Goal: Task Accomplishment & Management: Use online tool/utility

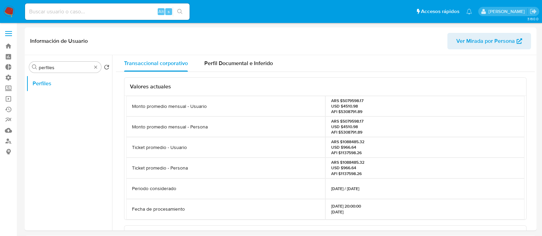
select select "10"
click at [7, 100] on link "Operaciones masivas" at bounding box center [41, 99] width 82 height 11
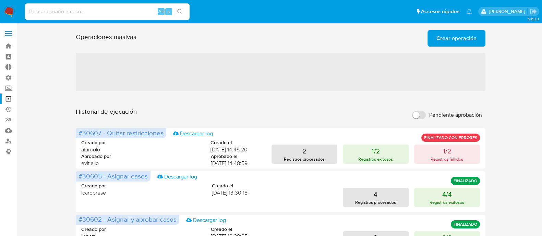
click at [448, 39] on span "Crear operación" at bounding box center [457, 38] width 40 height 15
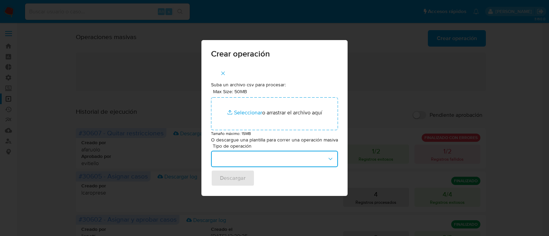
click at [240, 152] on button "button" at bounding box center [274, 159] width 127 height 16
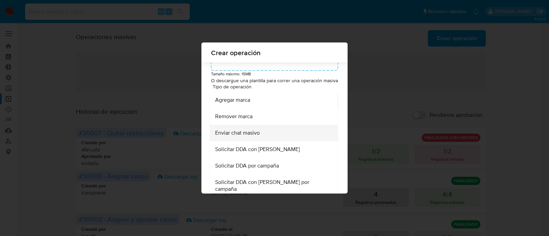
scroll to position [276, 0]
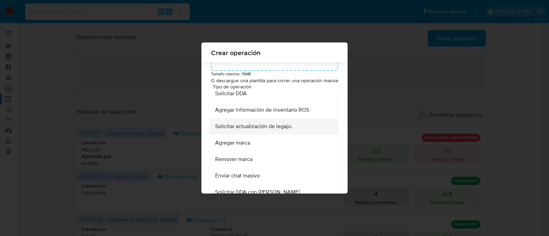
click at [276, 130] on span "Solicitar actualización de legajo." at bounding box center [253, 126] width 77 height 7
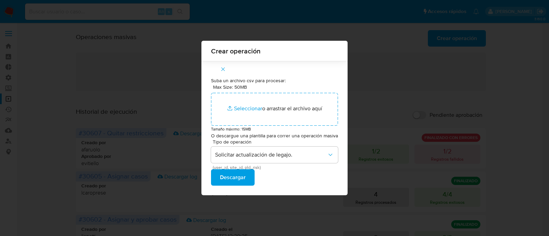
click at [244, 175] on span "Descargar" at bounding box center [233, 177] width 26 height 15
drag, startPoint x: 49, startPoint y: 93, endPoint x: 99, endPoint y: 108, distance: 52.5
click at [49, 93] on div "Crear operación Suba un archivo csv para procesar: Max Size: 50MB Seleccionar a…" at bounding box center [274, 118] width 549 height 236
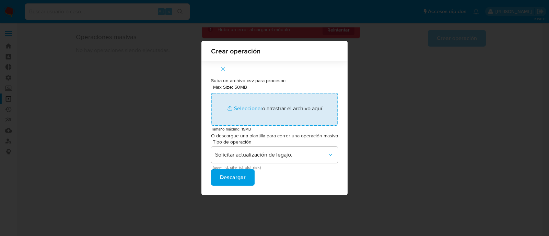
click at [237, 106] on input "Max Size: 50MB Seleccionar archivos" at bounding box center [274, 109] width 127 height 33
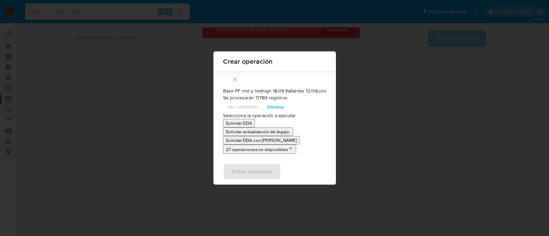
click at [280, 130] on p "Solicitar actualización de legajo." at bounding box center [258, 132] width 64 height 7
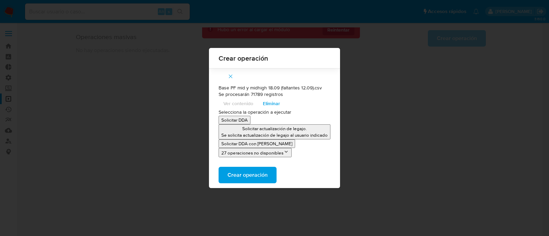
click at [321, 132] on p "Se solicita actualización de legajo al usuario indicado" at bounding box center [274, 135] width 106 height 7
click at [278, 72] on div "Base PF mid y midhigh 18.09 (faltantes 12.09).csv Se procesarán 71789 registros…" at bounding box center [274, 115] width 131 height 94
click at [301, 134] on p "Se solicita actualización de legajo al usuario indicado" at bounding box center [274, 135] width 106 height 7
click at [322, 131] on p "Solicitar actualización de legajo." at bounding box center [274, 129] width 106 height 7
click at [250, 180] on span "Crear operación" at bounding box center [247, 175] width 40 height 15
